Goal: Task Accomplishment & Management: Manage account settings

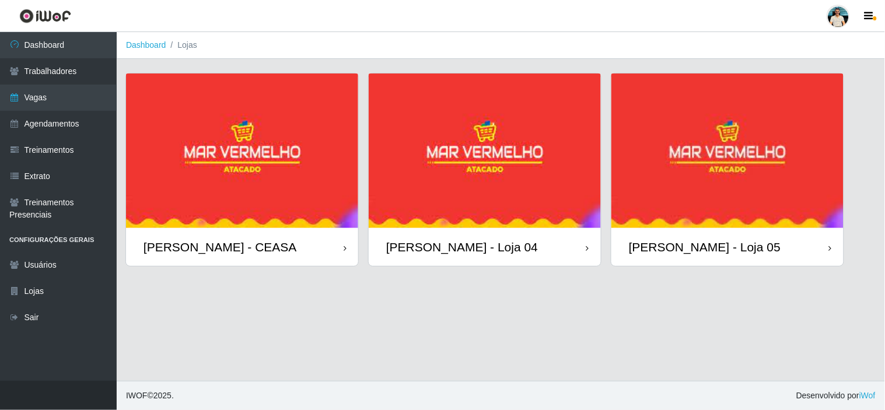
click at [834, 23] on div at bounding box center [837, 16] width 23 height 23
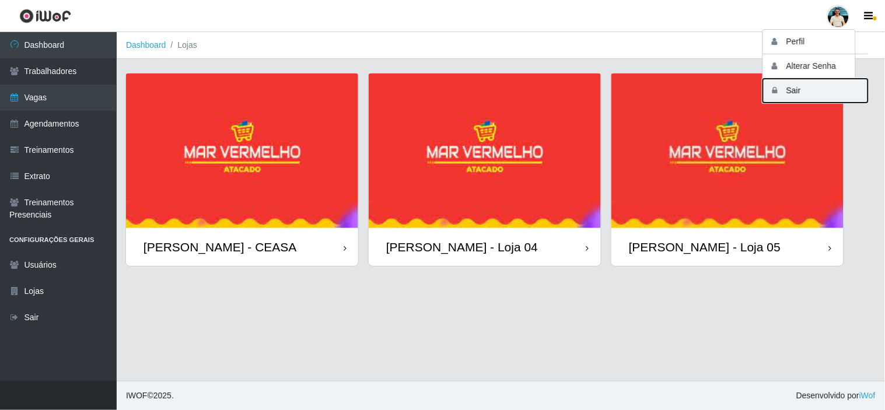
click at [808, 90] on button "Sair" at bounding box center [815, 91] width 105 height 24
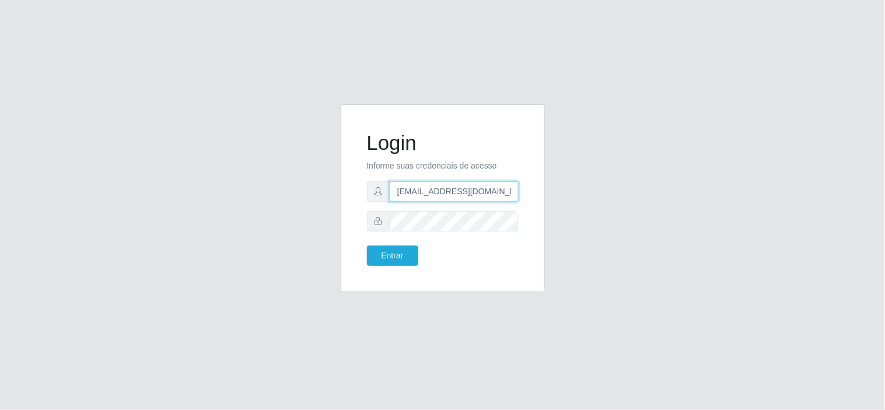
click at [472, 199] on input "[EMAIL_ADDRESS][DOMAIN_NAME]" at bounding box center [454, 191] width 129 height 20
click at [471, 199] on input "[EMAIL_ADDRESS][DOMAIN_NAME]" at bounding box center [454, 191] width 129 height 20
drag, startPoint x: 406, startPoint y: 188, endPoint x: 377, endPoint y: 189, distance: 28.6
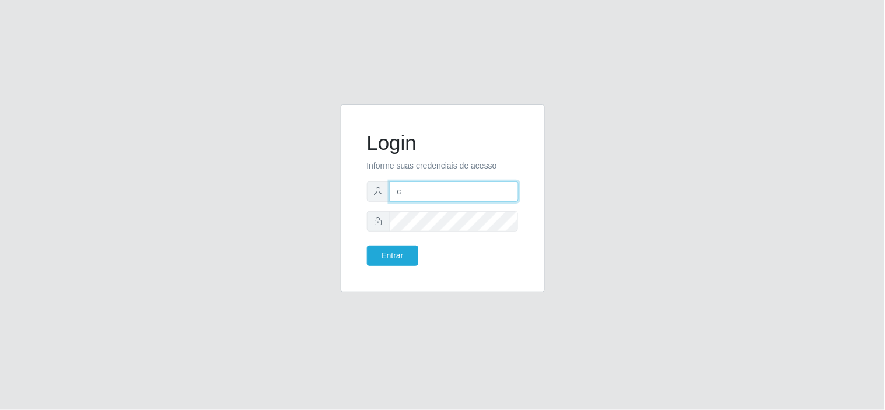
click at [378, 189] on div "c" at bounding box center [443, 191] width 152 height 20
type input "a"
type input "c"
